Goal: Information Seeking & Learning: Learn about a topic

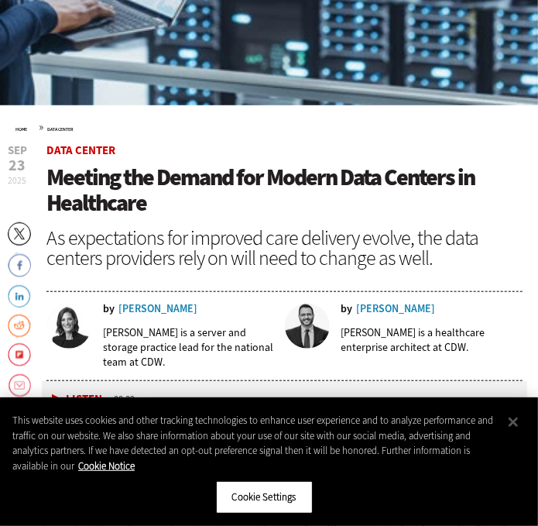
scroll to position [505, 0]
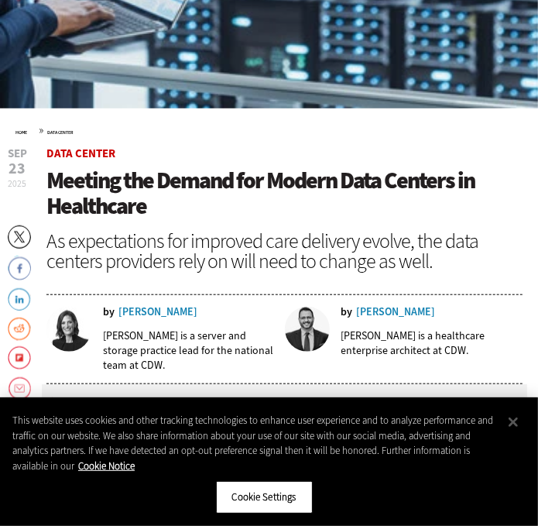
drag, startPoint x: 118, startPoint y: 361, endPoint x: 96, endPoint y: 331, distance: 37.2
click at [96, 331] on div "by [PERSON_NAME] [PERSON_NAME] is a server and storage practice lead for the na…" at bounding box center [160, 345] width 229 height 77
click at [155, 313] on div "[PERSON_NAME]" at bounding box center [158, 312] width 79 height 11
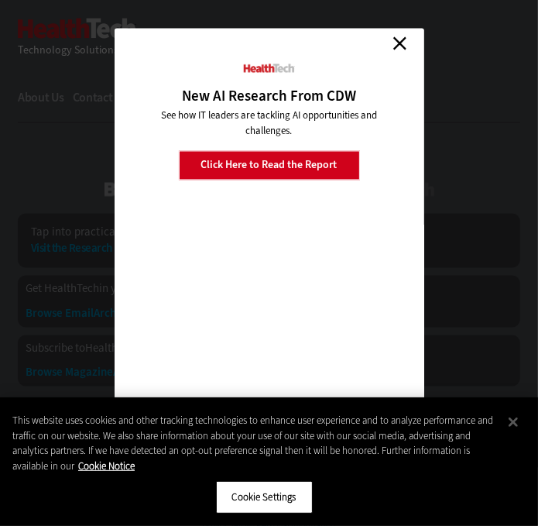
scroll to position [1150, 0]
click at [400, 39] on link "Close" at bounding box center [400, 43] width 23 height 23
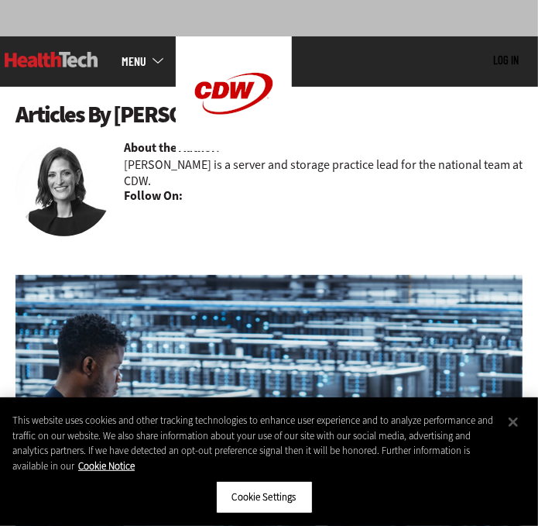
scroll to position [74, 0]
